Goal: Ask a question: Seek information or help from site administrators or community

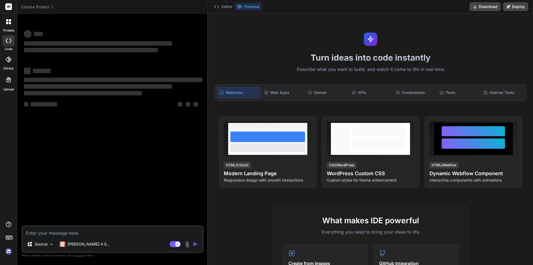
click at [71, 229] on textarea at bounding box center [113, 231] width 180 height 10
type textarea "x"
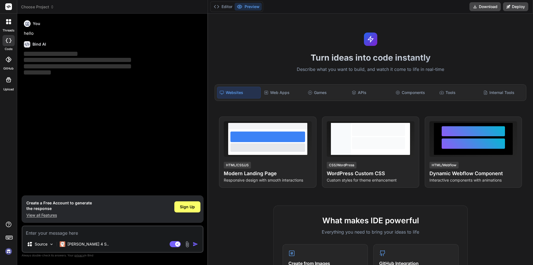
type textarea "h"
type textarea "x"
type textarea "ho"
type textarea "x"
type textarea "how"
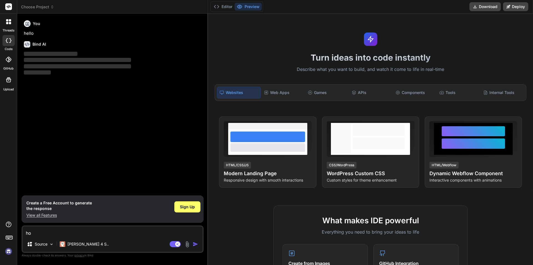
type textarea "x"
type textarea "how"
type textarea "x"
type textarea "how t"
type textarea "x"
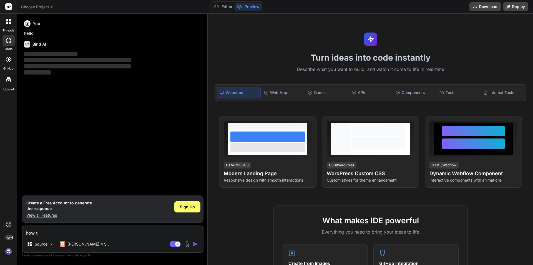
type textarea "how to"
type textarea "x"
type textarea "how to"
type textarea "x"
type textarea "how to"
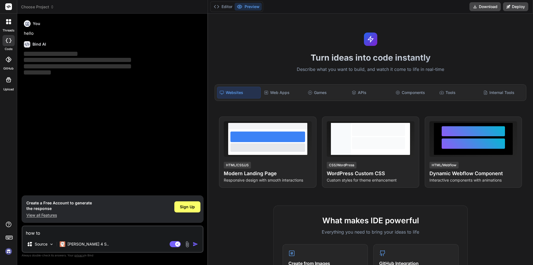
type textarea "x"
type textarea "how t"
type textarea "x"
type textarea "how"
type textarea "x"
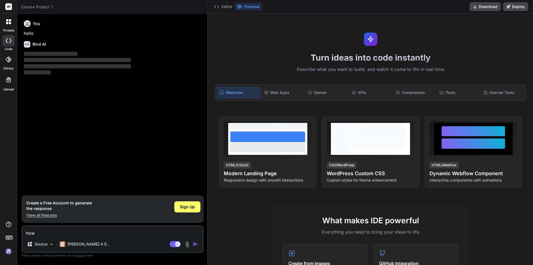
type textarea "how"
type textarea "x"
type textarea "ho"
type textarea "x"
type textarea "h"
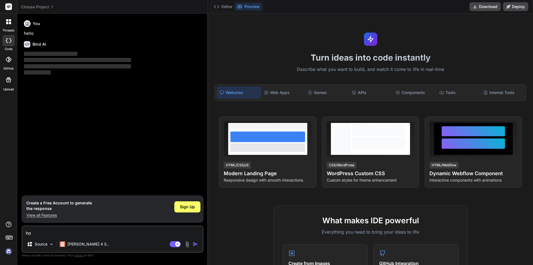
type textarea "x"
type textarea "i"
type textarea "x"
type textarea "im"
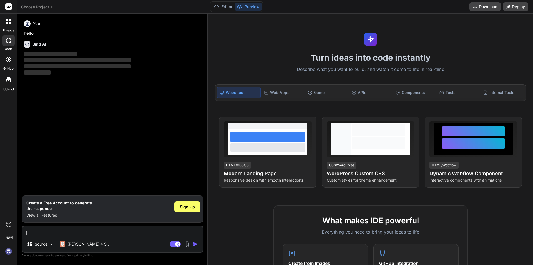
type textarea "x"
type textarea "im"
type textarea "x"
type textarea "im g"
type textarea "x"
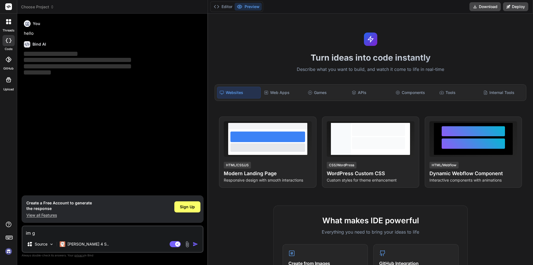
type textarea "im ge"
type textarea "x"
type textarea "im get"
type textarea "x"
type textarea "im gett"
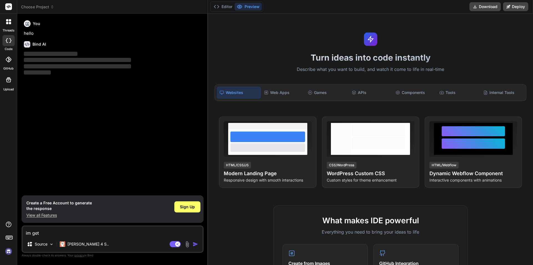
type textarea "x"
type textarea "im getti"
type textarea "x"
type textarea "im gettin"
type textarea "x"
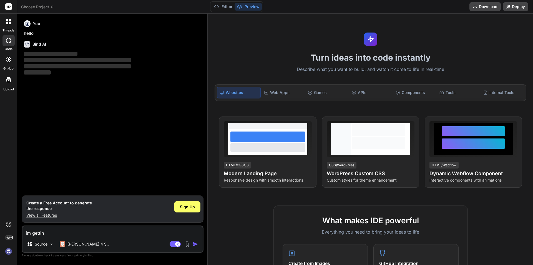
type textarea "im getting"
type textarea "x"
type textarea "im getting"
type textarea "x"
type textarea "im getting t"
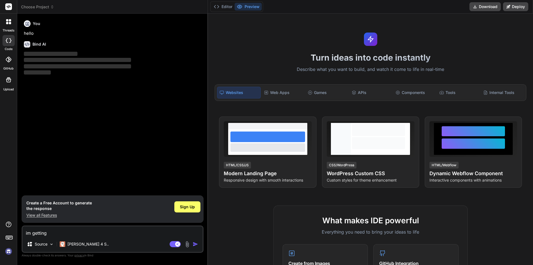
type textarea "x"
type textarea "im getting th"
type textarea "x"
type textarea "im getting the"
type textarea "x"
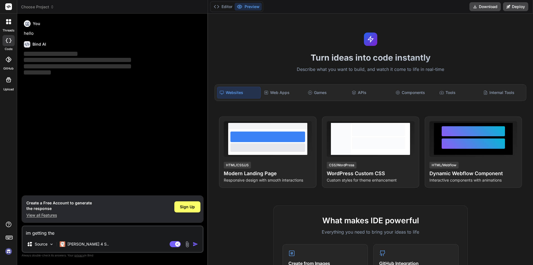
type textarea "im getting the"
type textarea "x"
type textarea "im getting the a"
type textarea "x"
type textarea "im getting the ac"
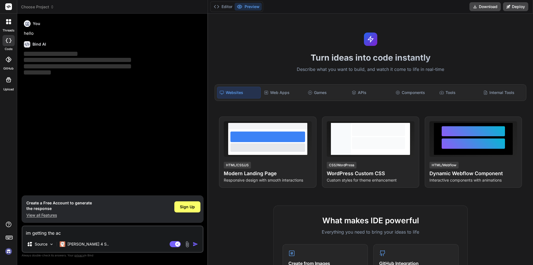
type textarea "x"
type textarea "im getting the act"
type textarea "x"
type textarea "im getting the acti"
type textarea "x"
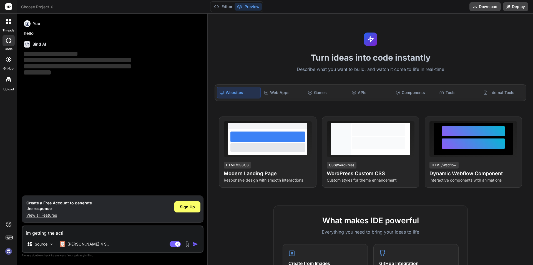
type textarea "im getting the actio"
type textarea "x"
type textarea "im getting the action"
type textarea "x"
type textarea "im getting the action"
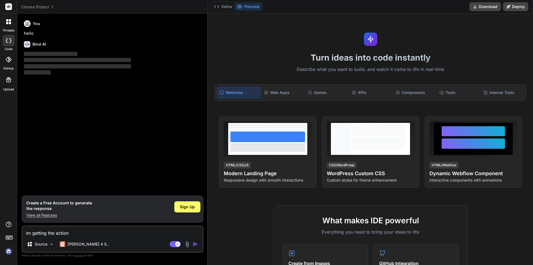
type textarea "x"
type textarea "im getting the action r"
type textarea "x"
type textarea "im getting the action re"
type textarea "x"
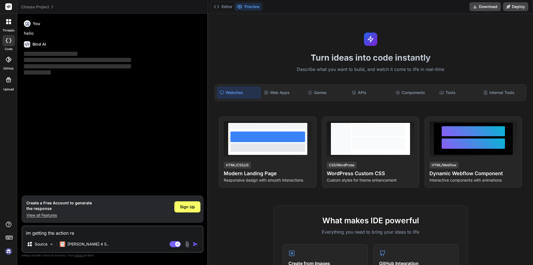
type textarea "im getting the action req"
type textarea "x"
type textarea "im getting the action requ"
type textarea "x"
type textarea "im getting the action requi"
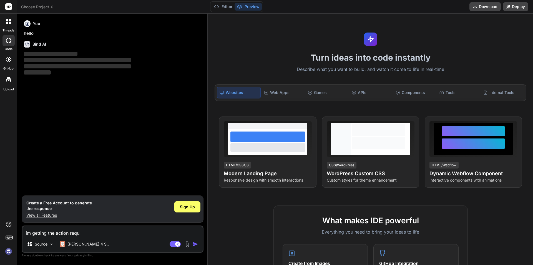
type textarea "x"
type textarea "im getting the action requir"
type textarea "x"
type textarea "im getting the action require"
type textarea "x"
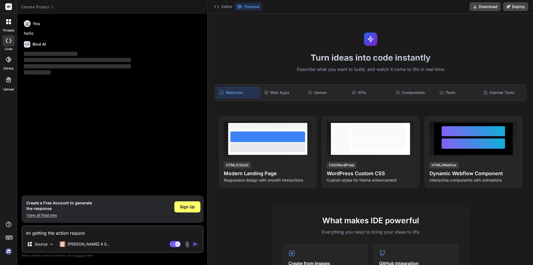
type textarea "im getting the action requires"
type textarea "x"
type textarea "im getting the action require"
type textarea "x"
type textarea "im getting the action required"
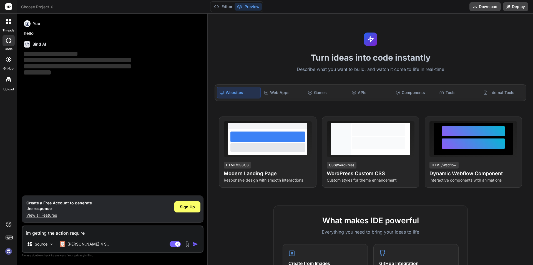
type textarea "x"
type textarea "im getting the action required"
type textarea "x"
type textarea "im getting the action required i"
type textarea "x"
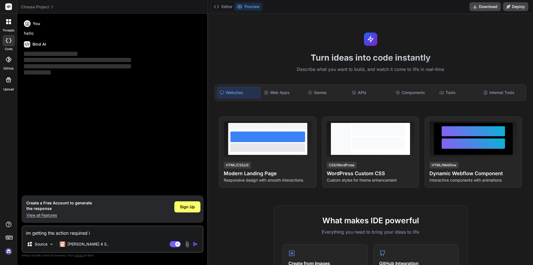
type textarea "im getting the action required in"
type textarea "x"
type textarea "im getting the action required in"
type textarea "x"
type textarea "im getting the action required in t"
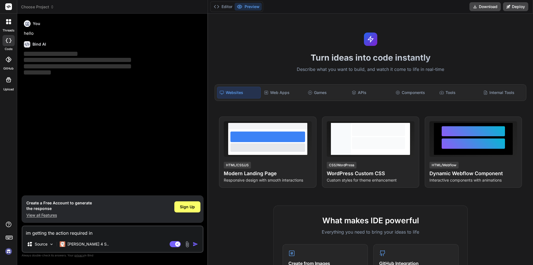
type textarea "x"
type textarea "im getting the action required in th"
type textarea "x"
type textarea "im getting the action required in the"
type textarea "x"
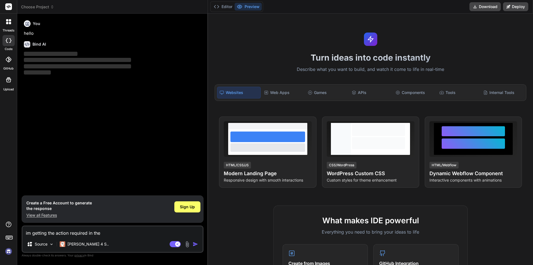
type textarea "im getting the action required in the"
type textarea "x"
type textarea "im getting the action required in the t"
type textarea "x"
type textarea "im getting the action required in the"
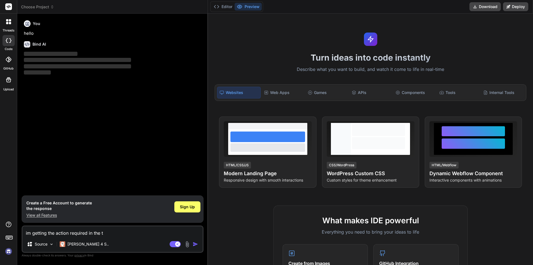
type textarea "x"
type textarea "im getting the action required in the s"
type textarea "x"
type textarea "im getting the action required in the st"
type textarea "x"
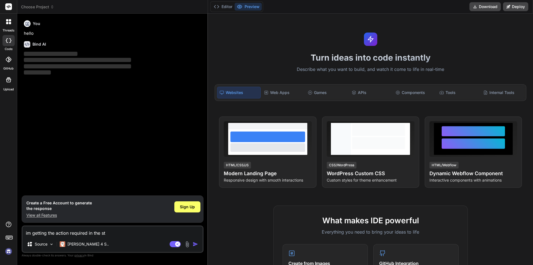
type textarea "im getting the action required in the str"
type textarea "x"
type textarea "im getting the action required in the stri"
type textarea "x"
type textarea "im getting the action required in the strip"
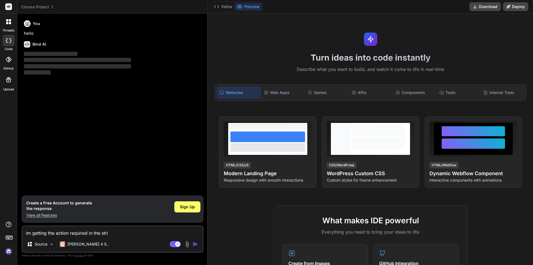
type textarea "x"
type textarea "im getting the action required in the stripe"
type textarea "x"
type textarea "im getting the action required in the stripe"
type textarea "x"
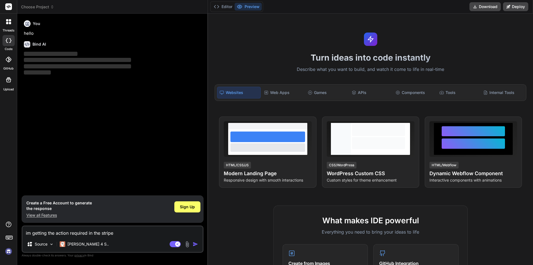
type textarea "im getting the action required in the stripe c"
type textarea "x"
type textarea "im getting the action required in the stripe co"
type textarea "x"
type textarea "im getting the action required in the stripe cod"
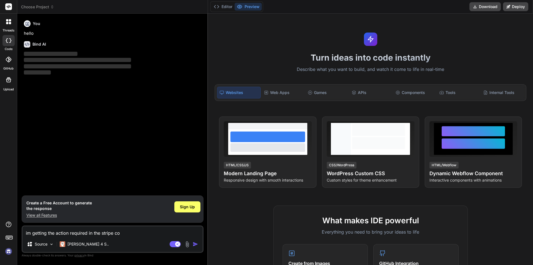
type textarea "x"
type textarea "im getting the action required in the stripe code"
type textarea "x"
type textarea "im getting the action required in the stripe code"
type textarea "x"
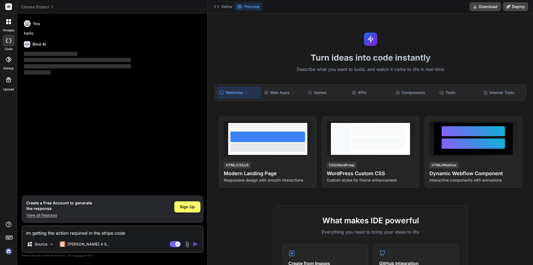
type textarea "im getting the action required in the stripe code w"
type textarea "x"
type textarea "im getting the action required in the stripe code wh"
type textarea "x"
type textarea "im getting the action required in the stripe code why"
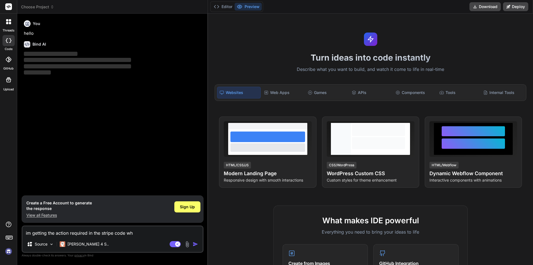
type textarea "x"
type textarea "im getting the action required in the stripe code why?"
type textarea "x"
type textarea "im getting the action required in the stripe code why?"
click at [105, 150] on div "You hello Bind AI ‌ ‌ ‌ ‌" at bounding box center [113, 106] width 181 height 177
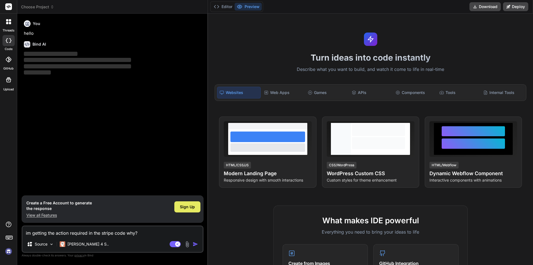
click at [188, 207] on span "Sign Up" at bounding box center [187, 207] width 15 height 6
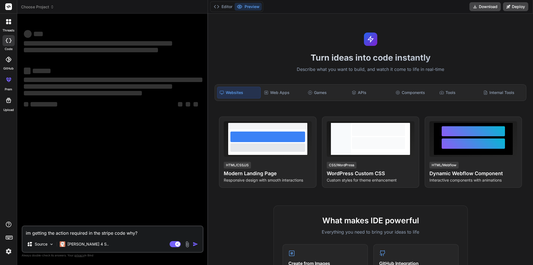
click at [158, 227] on textarea "im getting the action required in the stripe code why?" at bounding box center [113, 231] width 180 height 10
type textarea "x"
drag, startPoint x: 80, startPoint y: 231, endPoint x: 0, endPoint y: 233, distance: 80.3
click at [0, 233] on div "threads code GitHub prem Upload Choose Project Created with Pixso. Bind AI Web …" at bounding box center [266, 132] width 533 height 265
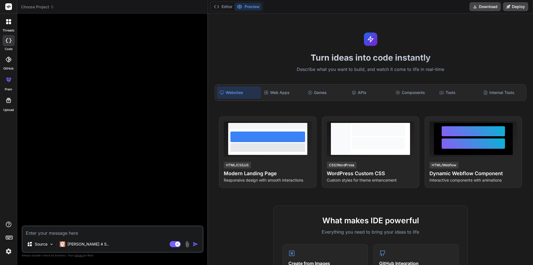
type textarea "x"
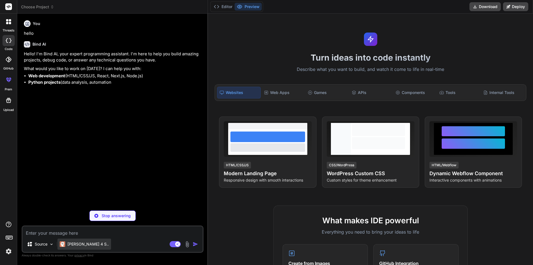
type textarea "x"
click at [77, 233] on textarea at bounding box center [113, 231] width 180 height 10
paste textarea "var options = new RequestOptions { ApiKey = secretKey }; #region code to reflec…"
type textarea "var options = new RequestOptions { ApiKey = secretKey }; #region code to reflec…"
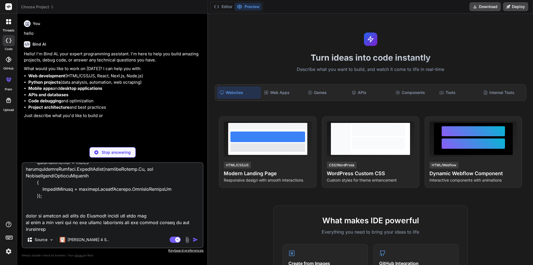
type textarea "x"
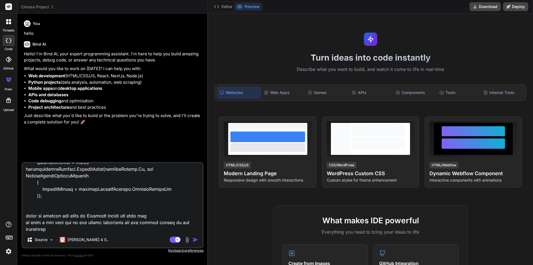
type textarea "var options = new RequestOptions { ApiKey = secretKey }; #region code to reflec…"
click at [195, 237] on img "button" at bounding box center [196, 240] width 6 height 6
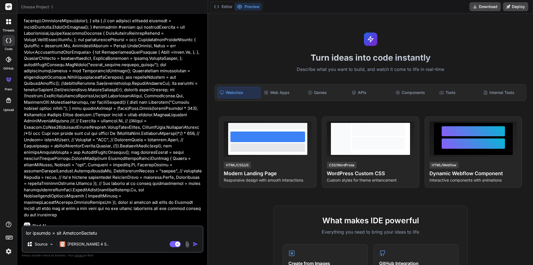
scroll to position [240, 0]
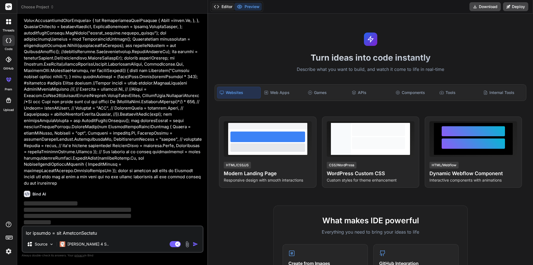
click at [218, 3] on button "Editor" at bounding box center [223, 7] width 23 height 8
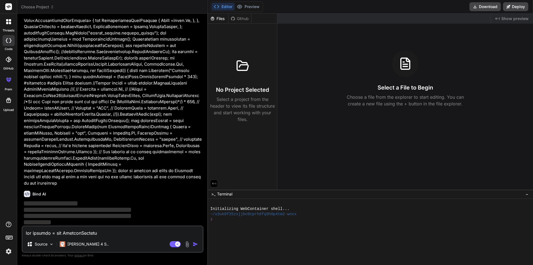
click at [215, 5] on icon at bounding box center [217, 7] width 6 height 6
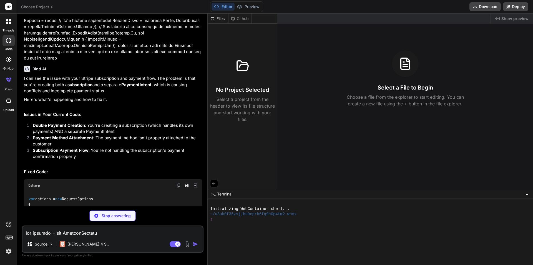
scroll to position [376, 0]
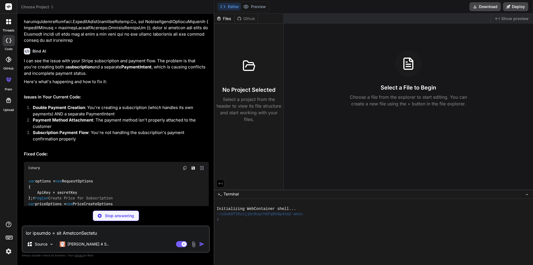
click at [500, 18] on icon "Created with Pixso." at bounding box center [498, 18] width 4 height 4
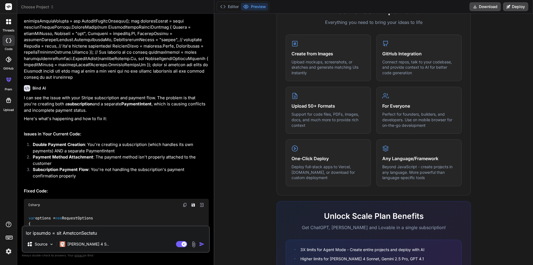
scroll to position [348, 0]
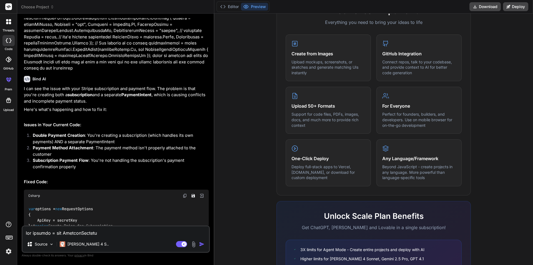
type textarea "x"
click at [85, 231] on textarea at bounding box center [116, 231] width 187 height 10
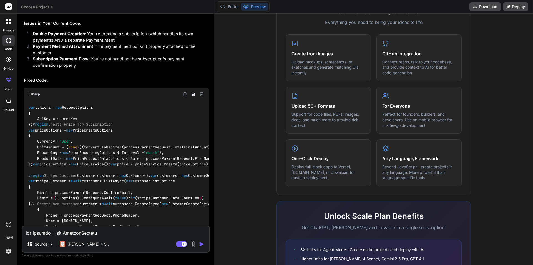
scroll to position [459, 0]
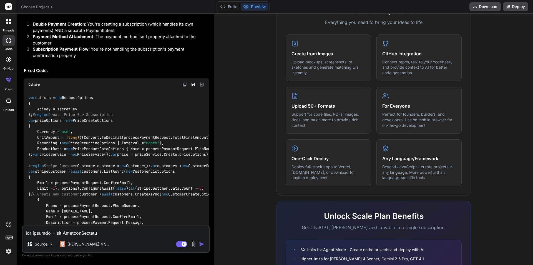
click at [98, 236] on div "Source [PERSON_NAME] 4 S.. Agent Mode. When this toggle is activated, AI automa…" at bounding box center [116, 238] width 188 height 27
click at [101, 233] on textarea at bounding box center [116, 231] width 187 height 10
click at [80, 230] on textarea at bounding box center [116, 231] width 187 height 10
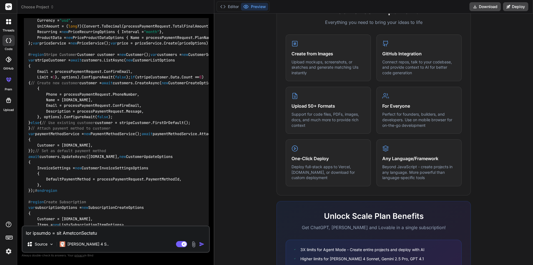
scroll to position [710, 0]
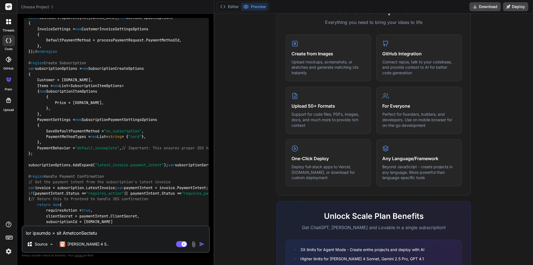
click at [81, 236] on textarea at bounding box center [116, 231] width 187 height 10
paste textarea "paymentIntent"
type textarea "paymentIntent"
type textarea "x"
click at [84, 232] on textarea "paymentIntent" at bounding box center [116, 231] width 187 height 10
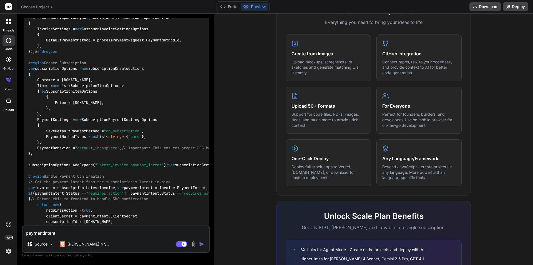
type textarea "paymentIntent"
type textarea "x"
type textarea "paymentIntent i"
type textarea "x"
type textarea "paymentIntent in"
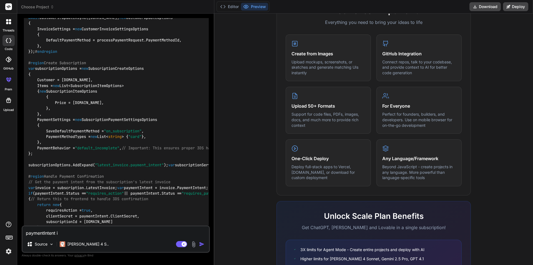
type textarea "x"
type textarea "paymentIntent in"
type textarea "x"
type textarea "paymentIntent in t"
type textarea "x"
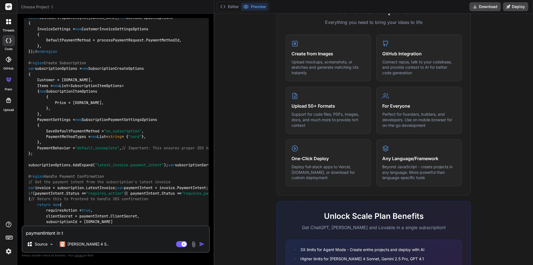
type textarea "paymentIntent in th"
type textarea "x"
type textarea "paymentIntent in thi"
type textarea "x"
type textarea "paymentIntent in this"
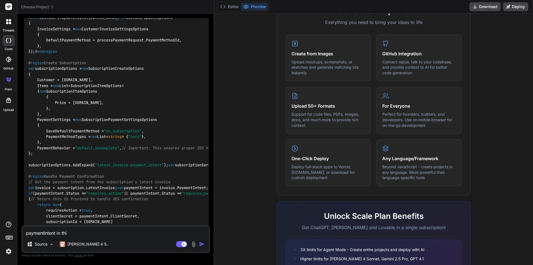
type textarea "x"
type textarea "paymentIntent in this"
type textarea "x"
type textarea "paymentIntent in this"
type textarea "x"
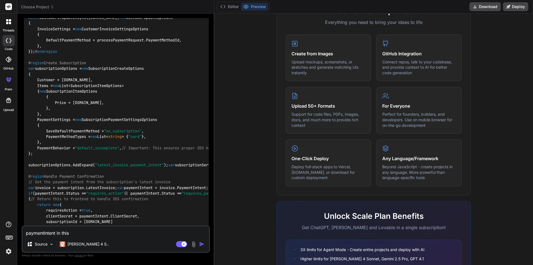
type textarea "paymentIntent in thi"
type textarea "x"
type textarea "paymentIntent in th"
type textarea "x"
type textarea "paymentIntent in t"
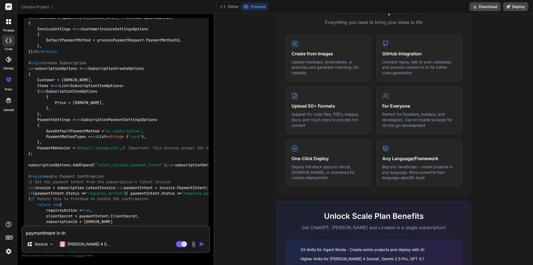
type textarea "x"
type textarea "paymentIntent in"
type textarea "x"
type textarea "paymentIntent in"
type textarea "x"
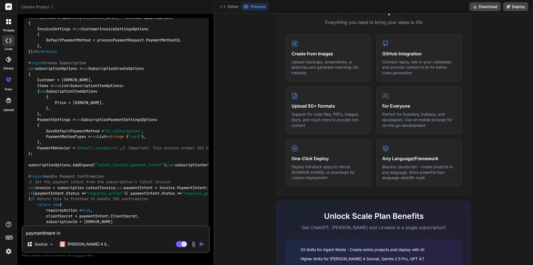
type textarea "paymentIntent i"
type textarea "x"
type textarea "paymentIntent"
type textarea "x"
type textarea "paymentIntent i"
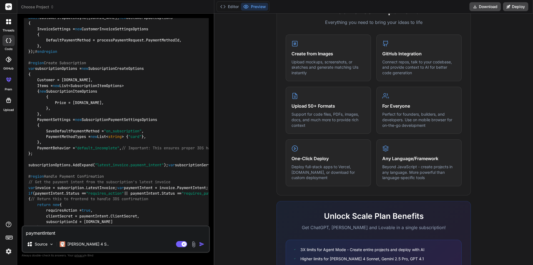
type textarea "x"
type textarea "paymentIntent in"
type textarea "x"
type textarea "paymentIntent in"
type textarea "x"
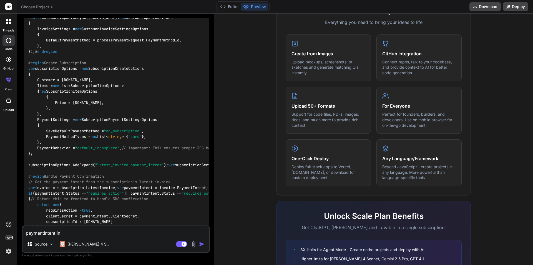
type textarea "paymentIntent in i"
type textarea "x"
type textarea "paymentIntent in it"
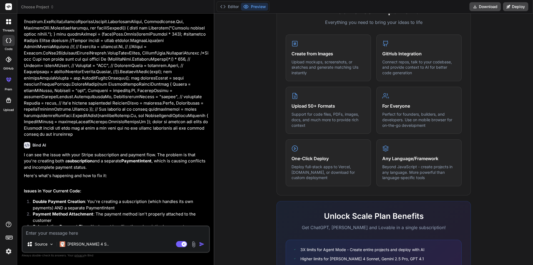
click at [139, 163] on strong "PaymentIntent" at bounding box center [136, 160] width 30 height 5
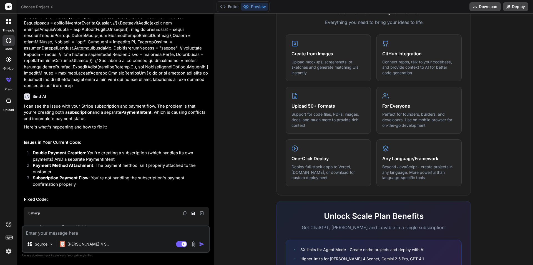
scroll to position [366, 0]
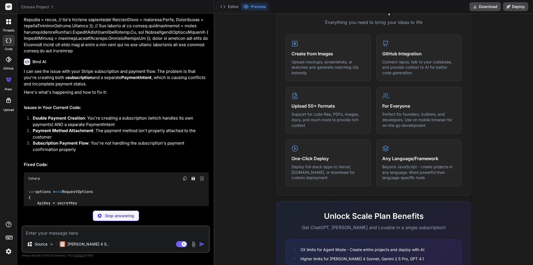
click at [62, 84] on p "I can see the issue with your Stripe subscription and payment flow. The problem…" at bounding box center [116, 77] width 185 height 19
click at [78, 84] on p "I can see the issue with your Stripe subscription and payment flow. The problem…" at bounding box center [116, 77] width 185 height 19
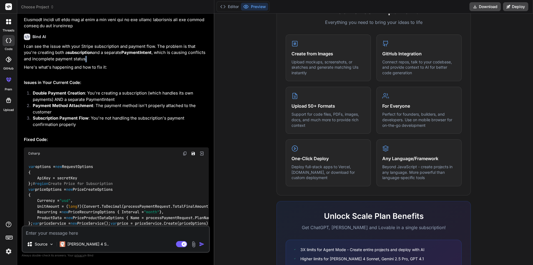
scroll to position [421, 0]
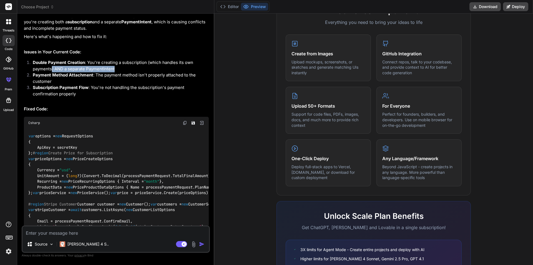
drag, startPoint x: 115, startPoint y: 69, endPoint x: 53, endPoint y: 68, distance: 62.2
click at [53, 68] on li "Double Payment Creation : You're creating a subscription (which handles its own…" at bounding box center [118, 65] width 181 height 13
click at [68, 85] on strong "Subscription Payment Flow" at bounding box center [61, 87] width 56 height 5
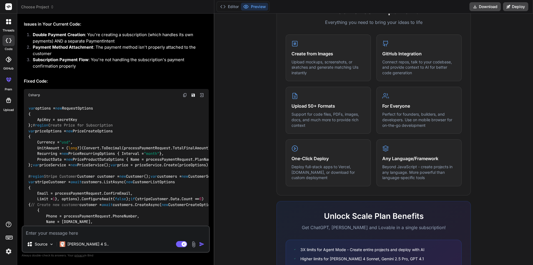
scroll to position [477, 0]
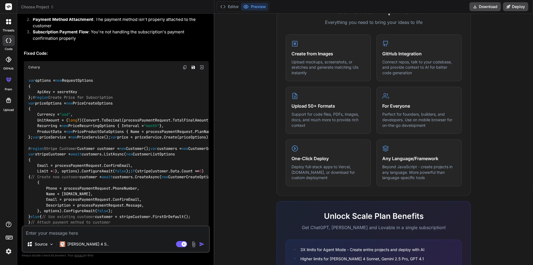
click at [183, 67] on img at bounding box center [185, 67] width 4 height 4
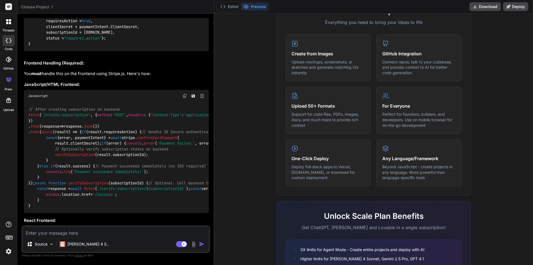
scroll to position [1255, 0]
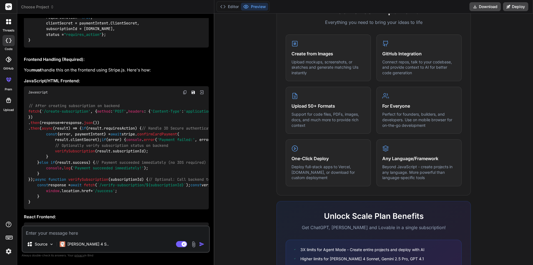
drag, startPoint x: 48, startPoint y: 144, endPoint x: 83, endPoint y: 143, distance: 35.3
drag, startPoint x: 43, startPoint y: 155, endPoint x: 211, endPoint y: 158, distance: 168.7
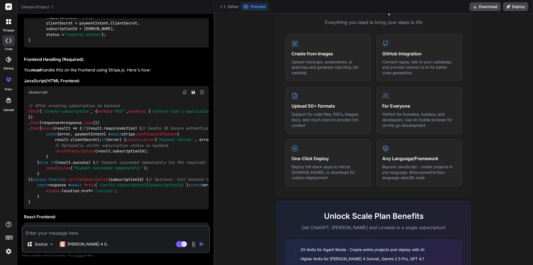
click at [211, 158] on div "Bind AI Web Search Created with Pixso. Code Generator You hello Bind AI Hello! …" at bounding box center [115, 139] width 197 height 251
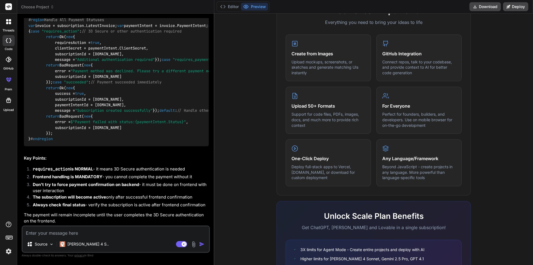
scroll to position [1755, 0]
click at [108, 231] on textarea at bounding box center [116, 231] width 187 height 10
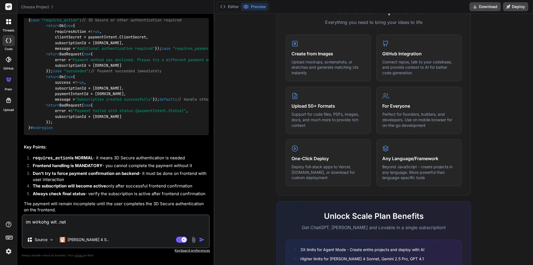
scroll to position [2088, 0]
click at [202, 239] on img "button" at bounding box center [202, 240] width 6 height 6
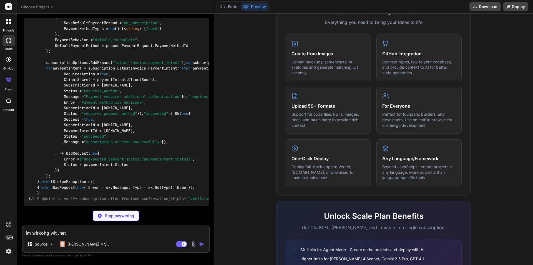
scroll to position [2613, 0]
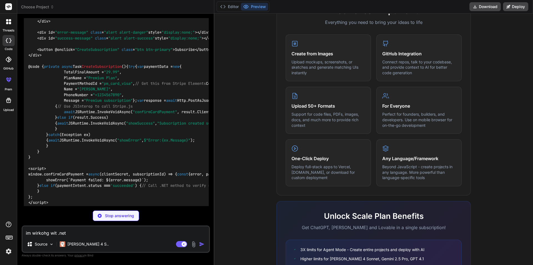
click at [65, 230] on textarea "im wirkohg wit .net" at bounding box center [116, 231] width 187 height 10
paste textarea "public async Task<IActionResult> StripePayments([FromBody] PyamentinformationVi…"
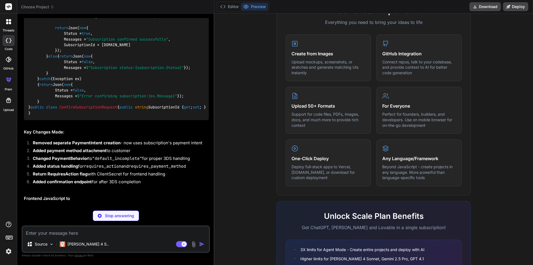
scroll to position [5126, 0]
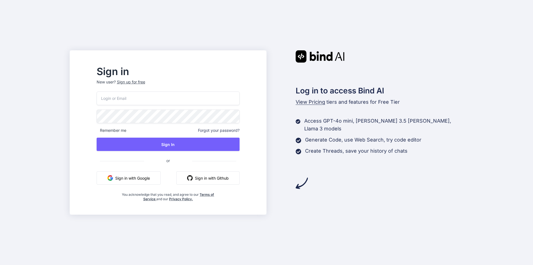
click at [140, 92] on input "email" at bounding box center [168, 98] width 143 height 14
type input "navy"
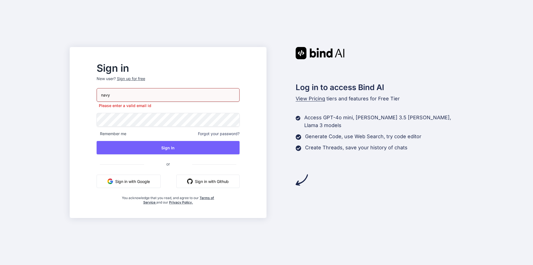
click at [146, 93] on input "navy" at bounding box center [168, 95] width 143 height 14
drag, startPoint x: 147, startPoint y: 93, endPoint x: 61, endPoint y: 93, distance: 85.6
click at [61, 93] on div "Sign in New user? Sign up for free navy Please enter a valid email id Remember …" at bounding box center [266, 132] width 533 height 265
click at [135, 98] on input "navya" at bounding box center [168, 95] width 143 height 14
type input "[EMAIL_ADDRESS][DOMAIN_NAME]"
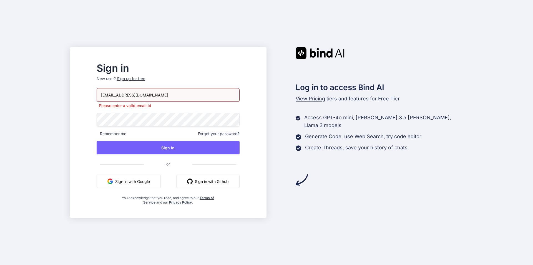
click at [186, 159] on span "or" at bounding box center [168, 164] width 48 height 14
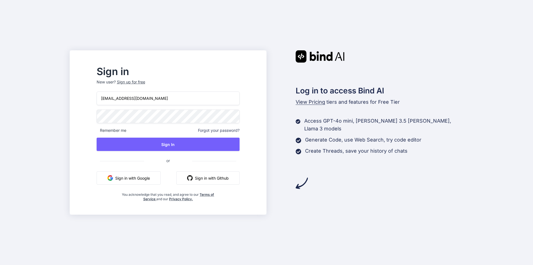
click at [177, 100] on input "[EMAIL_ADDRESS][DOMAIN_NAME]" at bounding box center [168, 98] width 143 height 14
click at [148, 179] on button "Sign in with Google" at bounding box center [129, 177] width 64 height 13
